Goal: Transaction & Acquisition: Download file/media

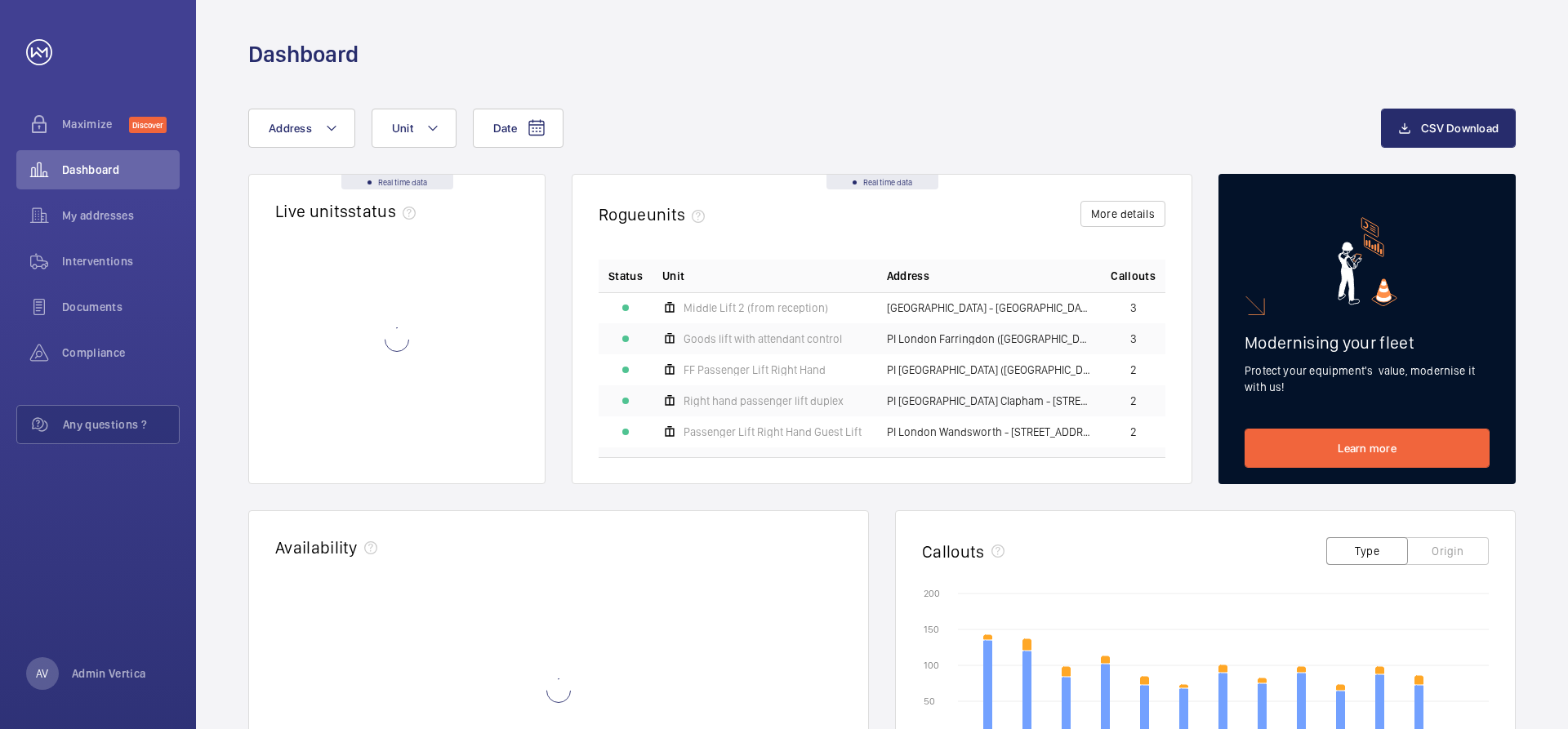
click at [279, 124] on span "Address" at bounding box center [290, 128] width 43 height 13
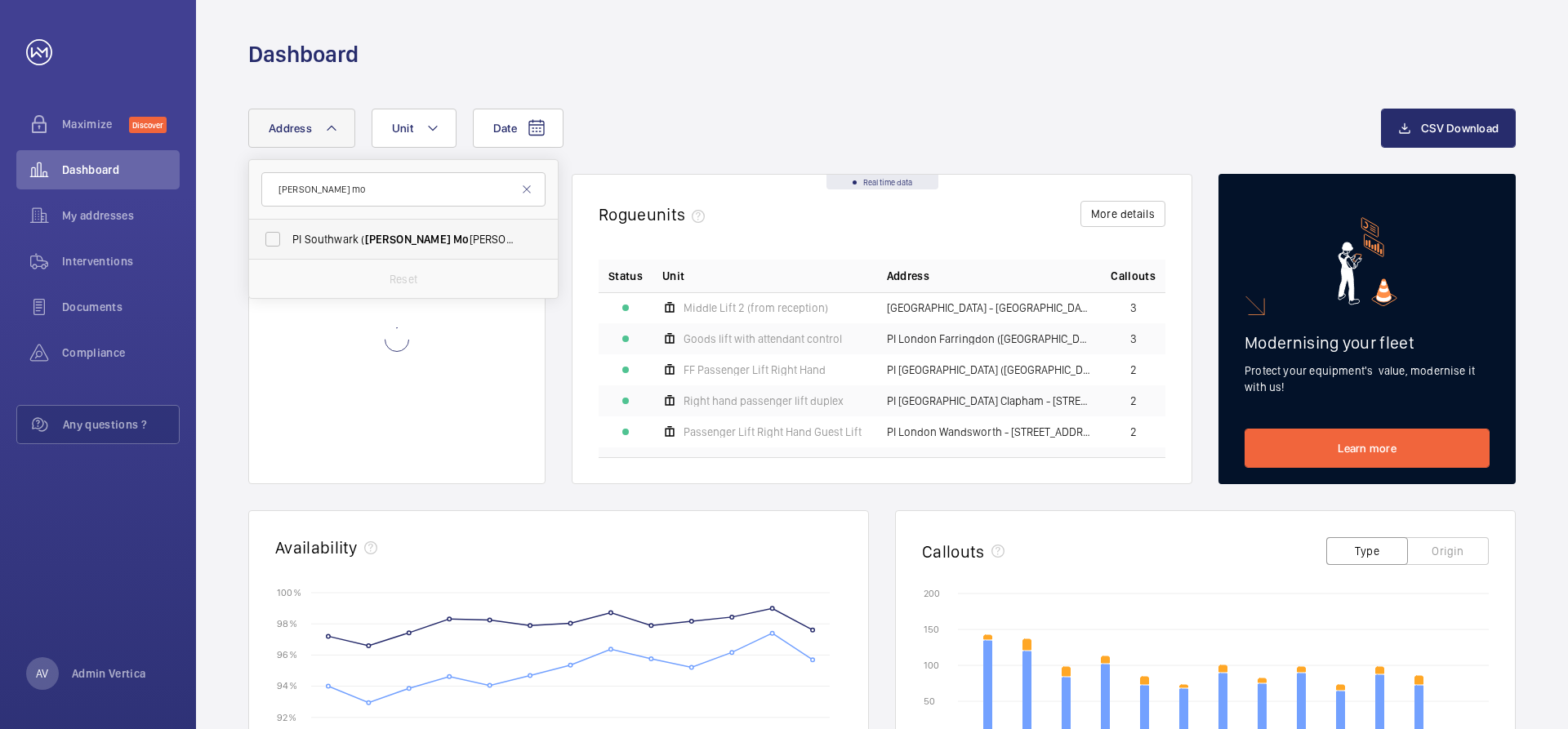
type input "[PERSON_NAME] mo"
click at [339, 236] on span "PI Southwark ( [PERSON_NAME][GEOGRAPHIC_DATA][PERSON_NAME]) - [STREET_ADDRESS]" at bounding box center [404, 239] width 224 height 16
click at [289, 236] on input "PI Southwark ( [PERSON_NAME][GEOGRAPHIC_DATA][PERSON_NAME]) - [STREET_ADDRESS]" at bounding box center [273, 239] width 32 height 32
checkbox input "true"
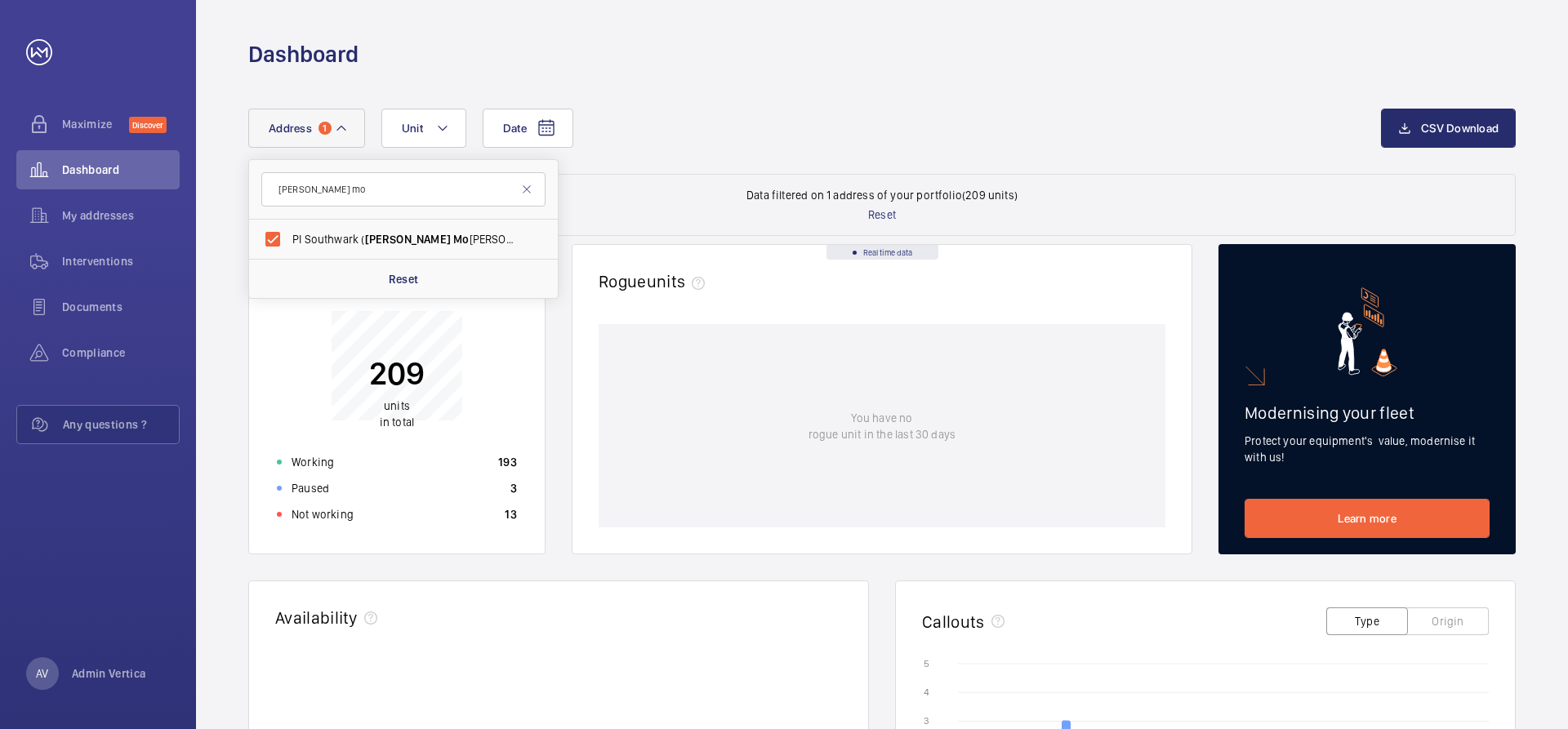
click at [868, 63] on div "Dashboard" at bounding box center [881, 54] width 1267 height 31
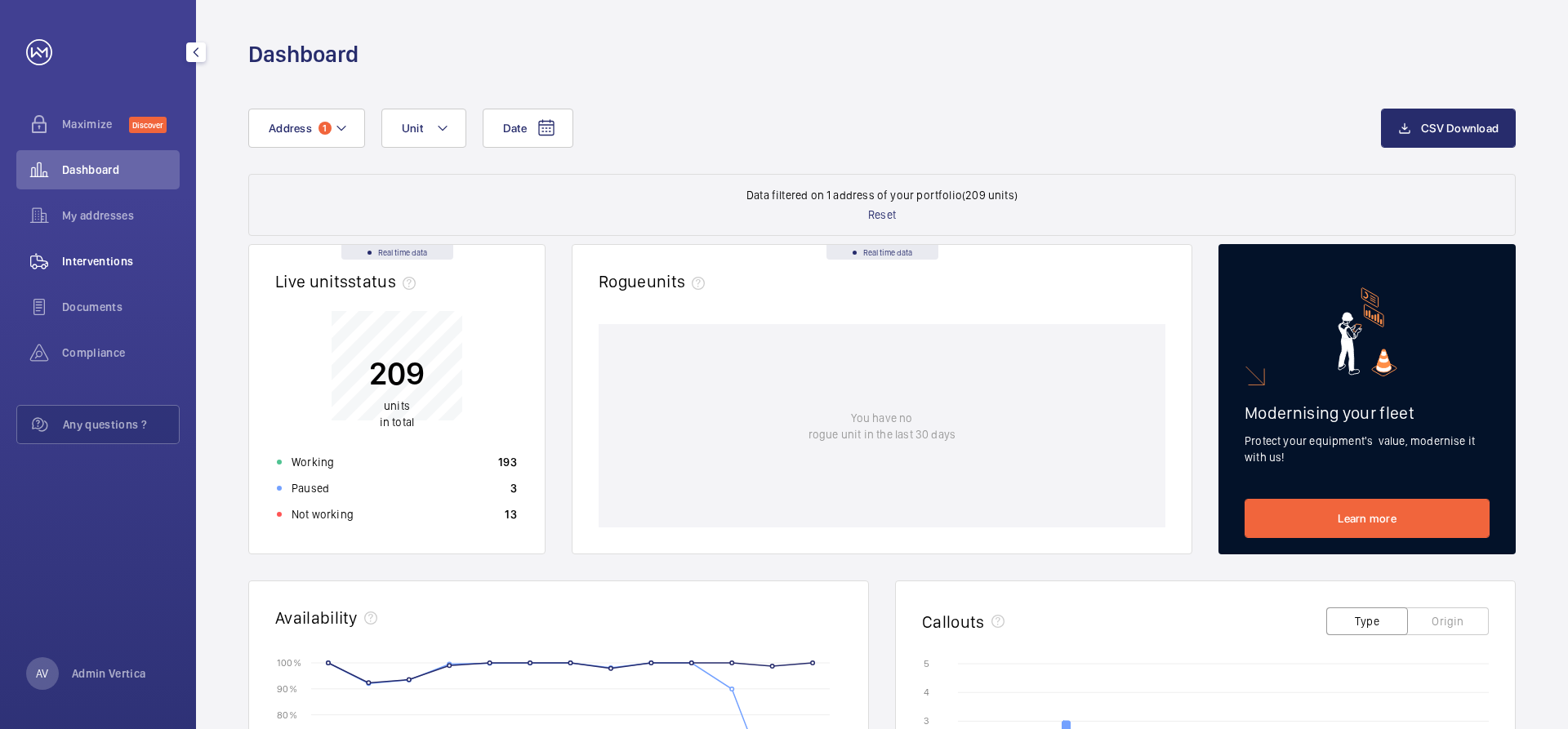
click at [100, 262] on span "Interventions" at bounding box center [121, 261] width 117 height 16
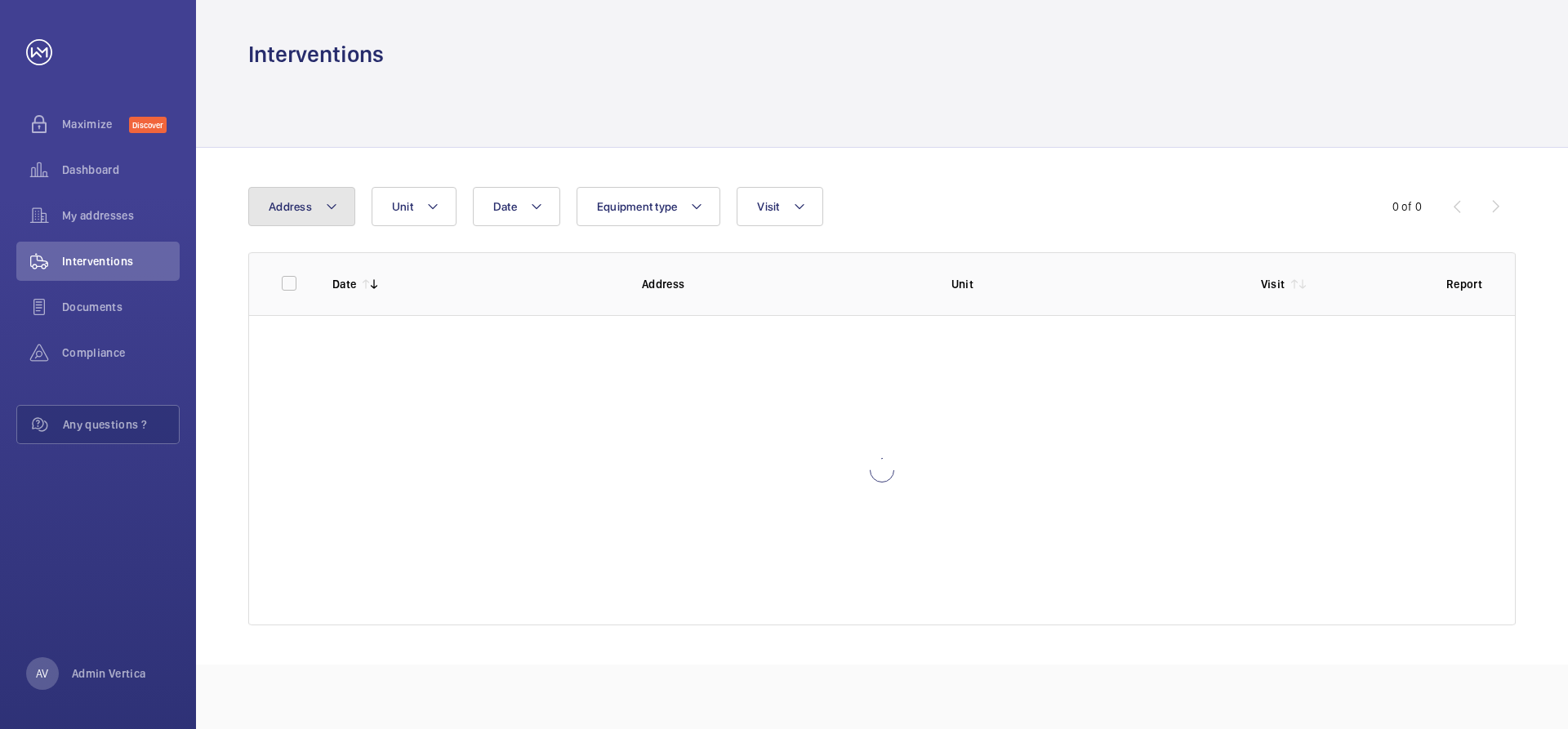
click at [317, 200] on button "Address" at bounding box center [301, 206] width 107 height 39
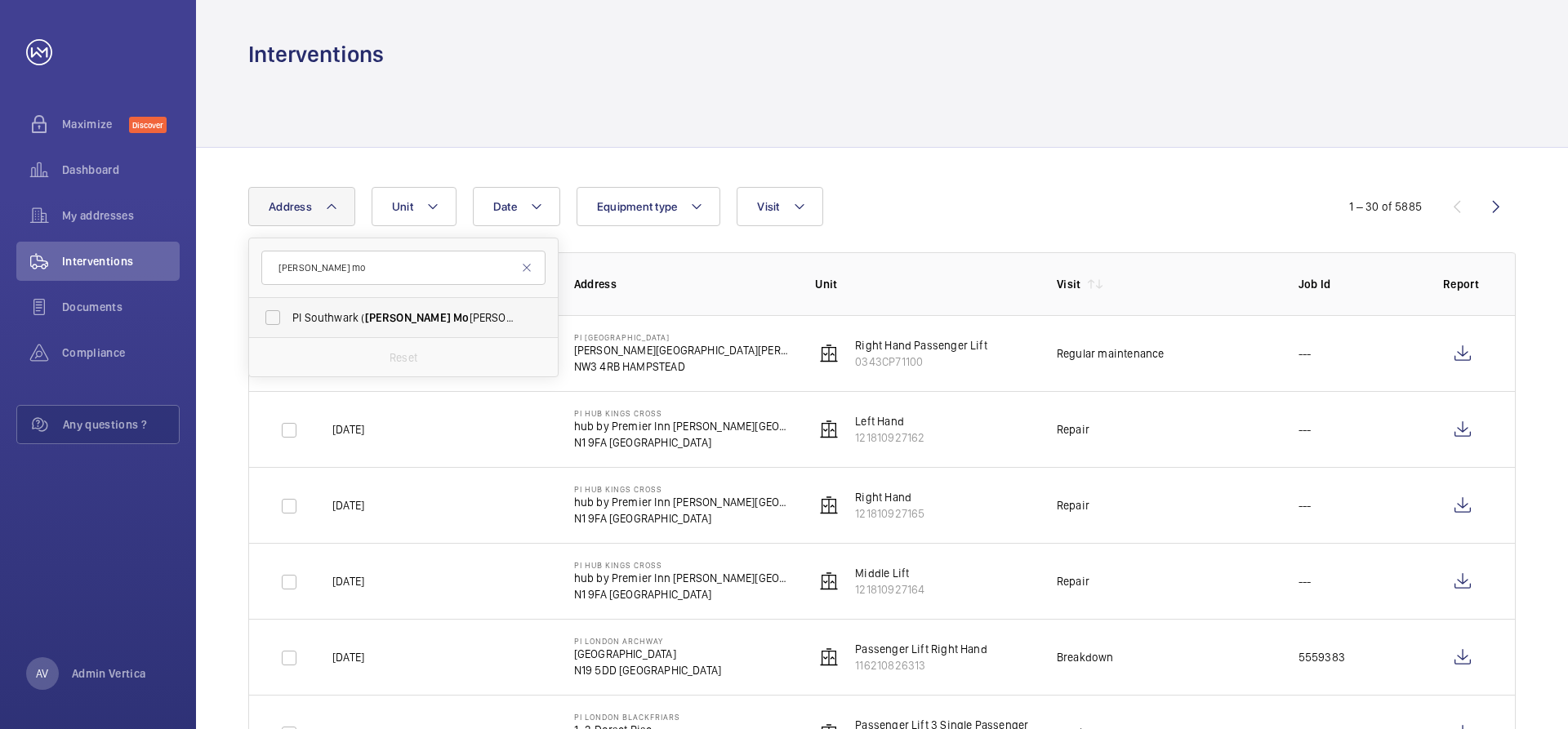
type input "[PERSON_NAME] mo"
click at [350, 321] on span "PI Southwark ( [PERSON_NAME][GEOGRAPHIC_DATA][PERSON_NAME]) - [STREET_ADDRESS]" at bounding box center [404, 317] width 224 height 16
click at [289, 321] on input "PI Southwark ( [PERSON_NAME][GEOGRAPHIC_DATA][PERSON_NAME]) - [STREET_ADDRESS]" at bounding box center [273, 317] width 32 height 32
checkbox input "true"
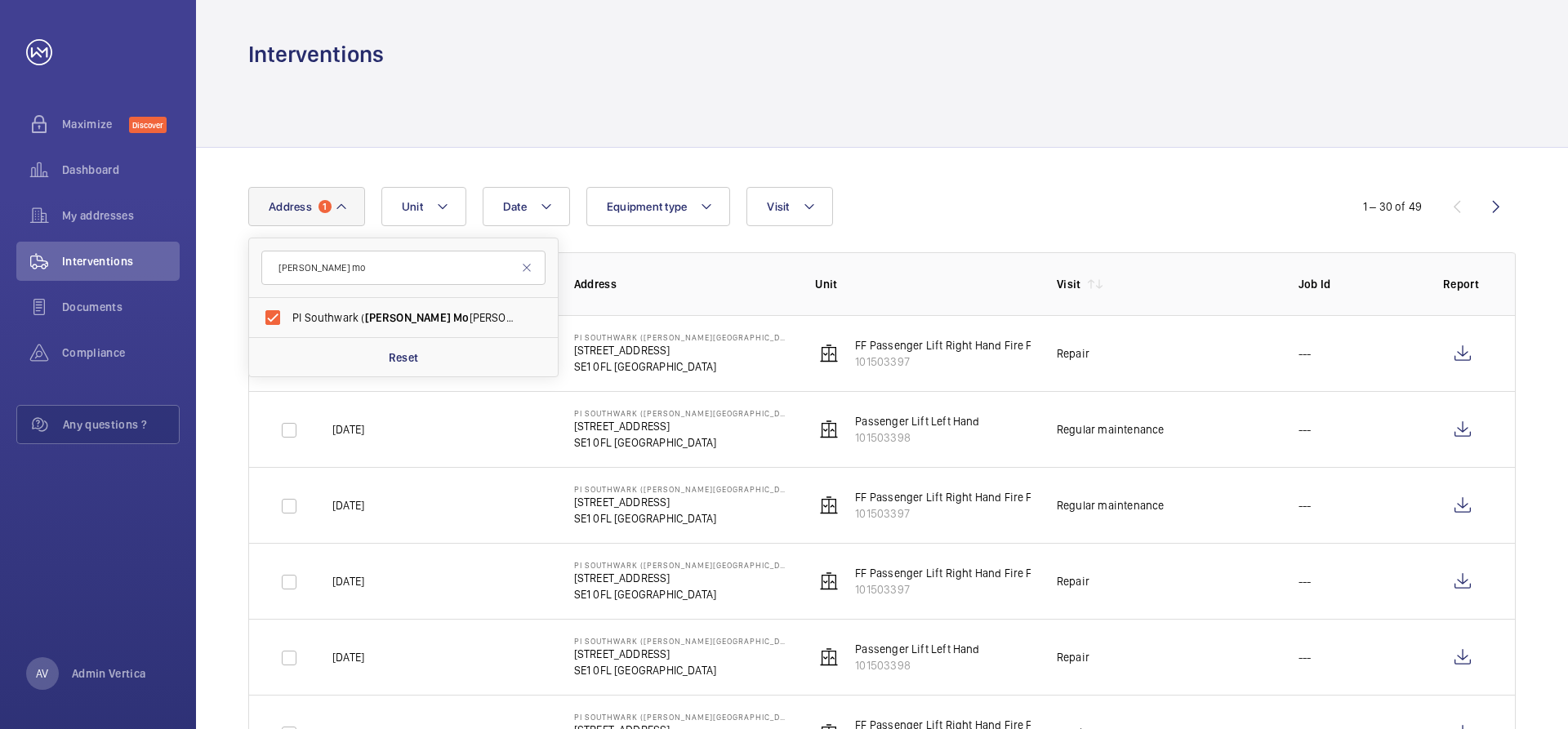
click at [752, 114] on div at bounding box center [881, 108] width 1267 height 77
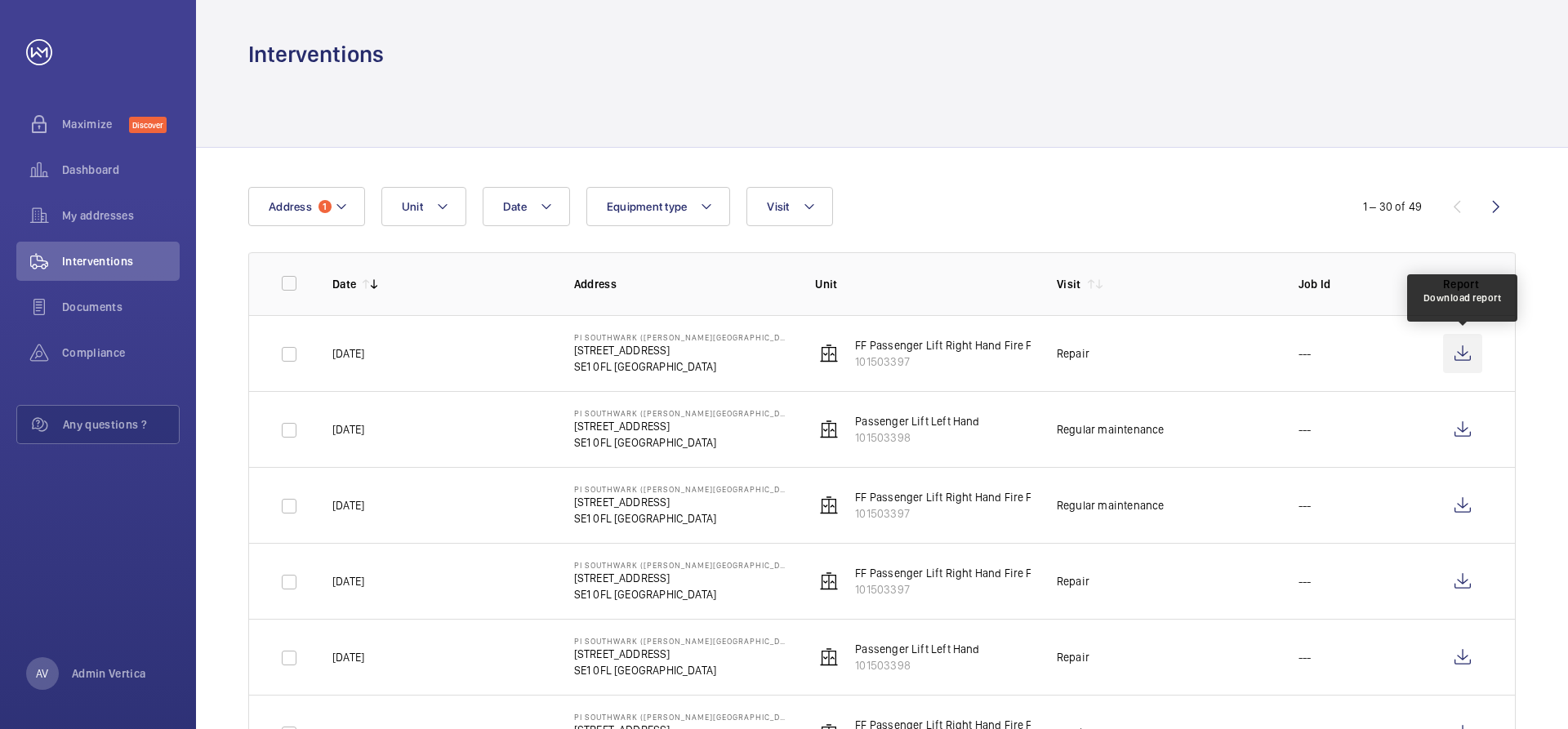
click at [1458, 359] on wm-front-icon-button at bounding box center [1462, 353] width 39 height 39
